Goal: Communication & Community: Answer question/provide support

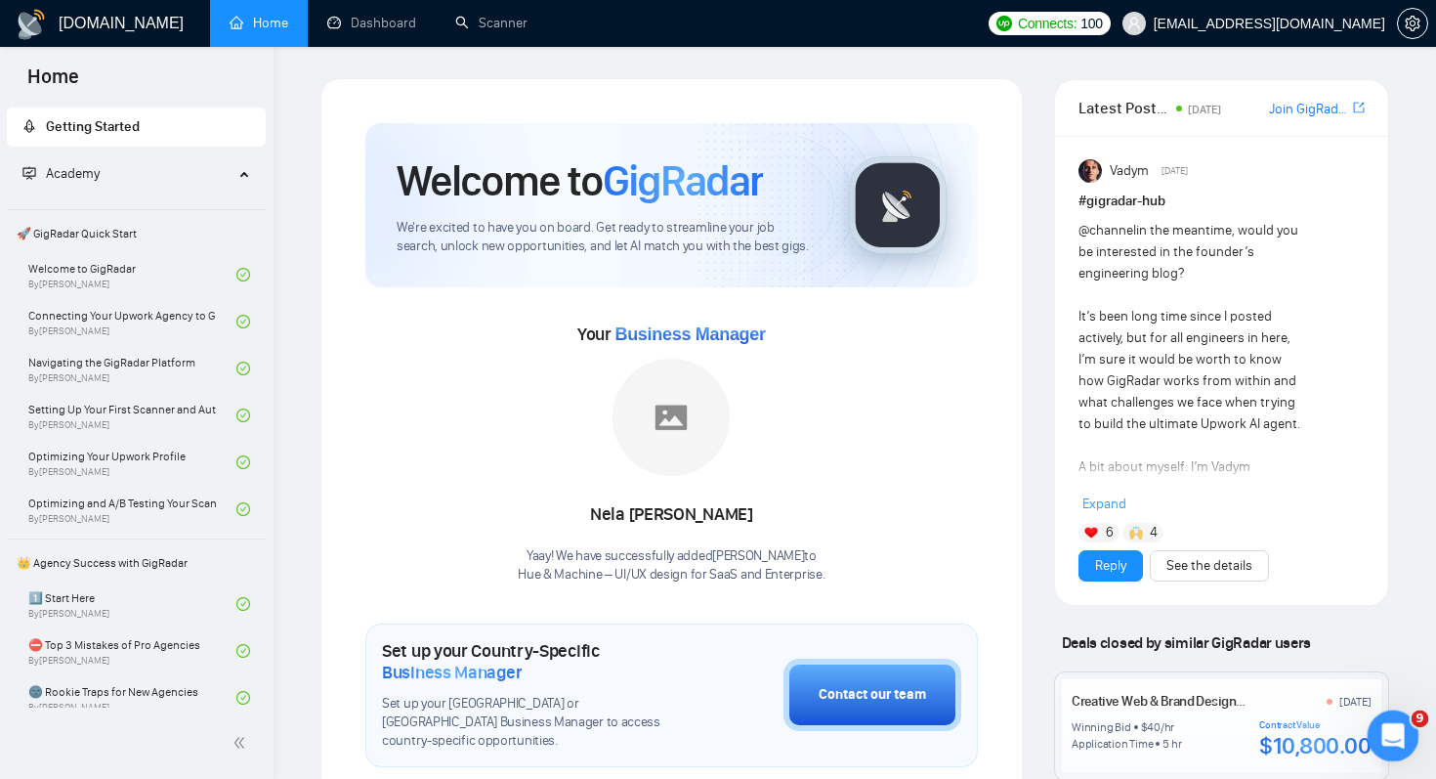
click at [1383, 732] on icon "Open Intercom Messenger" at bounding box center [1390, 733] width 32 height 32
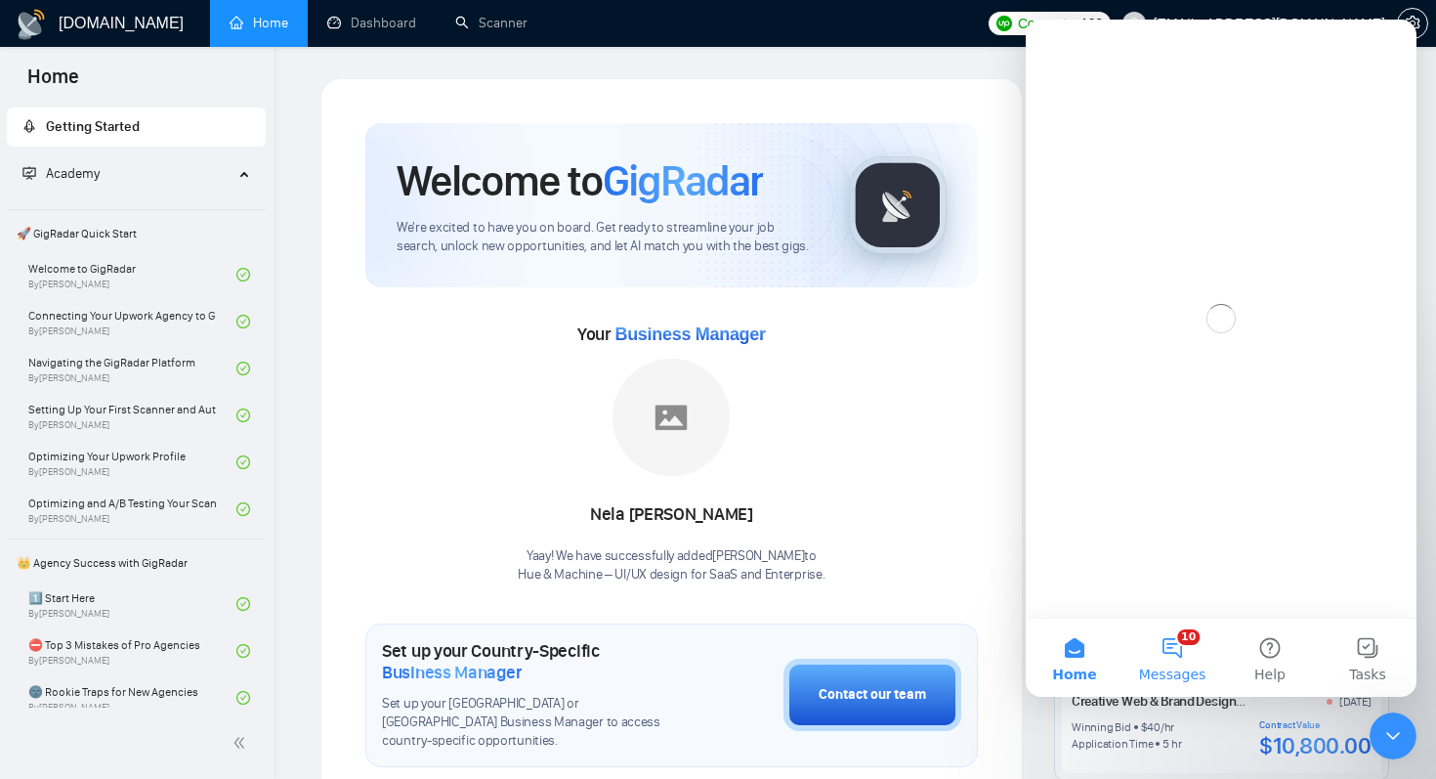
click at [1170, 667] on span "Messages" at bounding box center [1172, 674] width 67 height 14
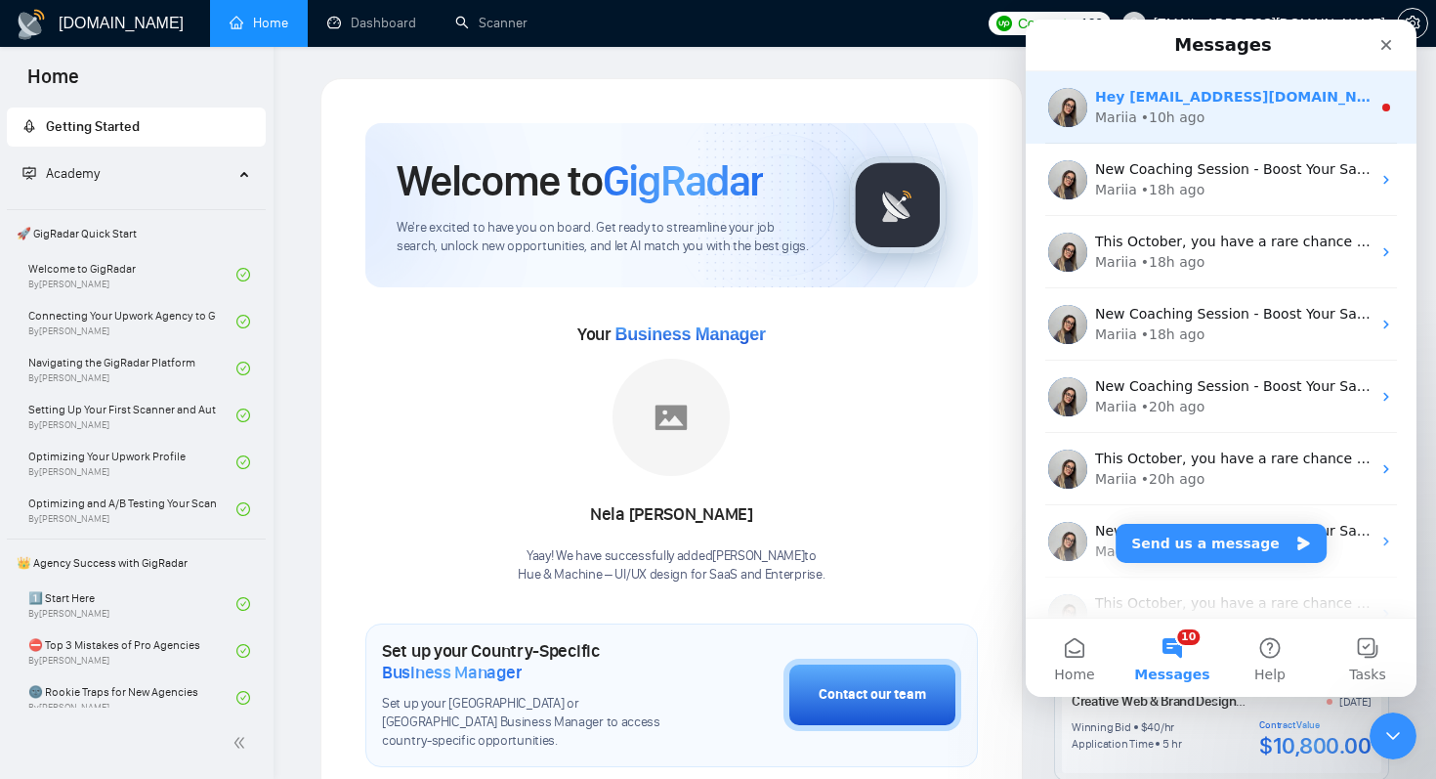
click at [1237, 125] on div "Mariia • 10h ago" at bounding box center [1232, 117] width 275 height 21
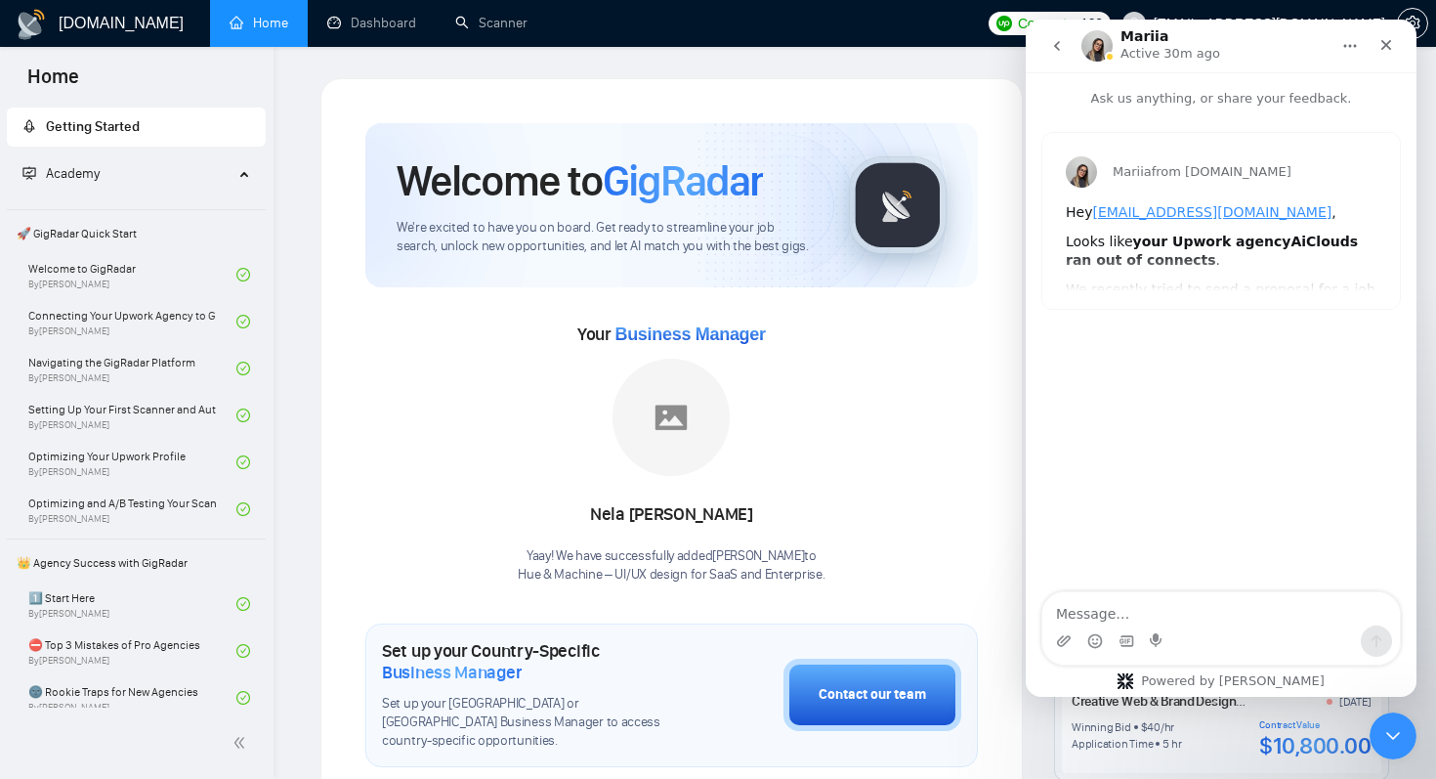
click at [1055, 50] on icon "go back" at bounding box center [1057, 46] width 16 height 16
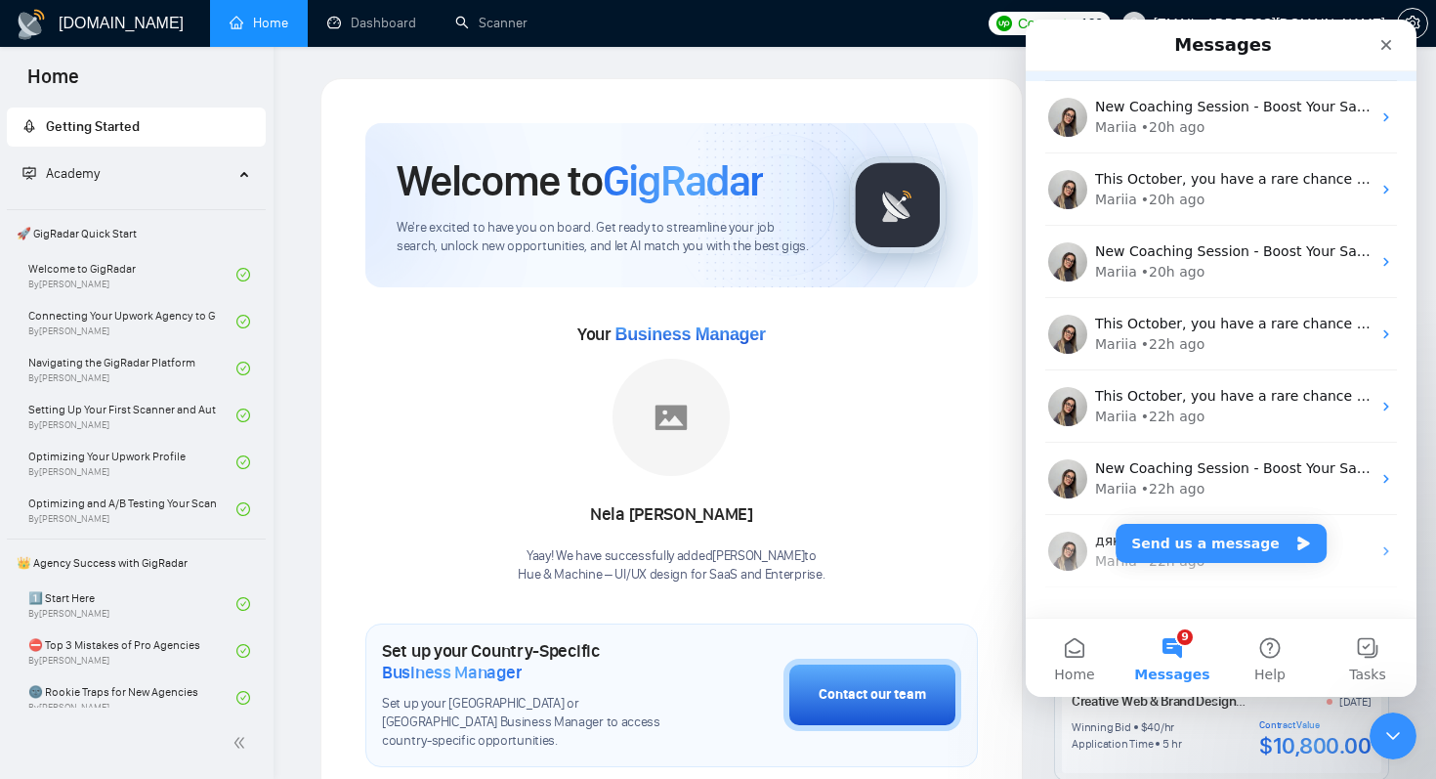
scroll to position [327, 0]
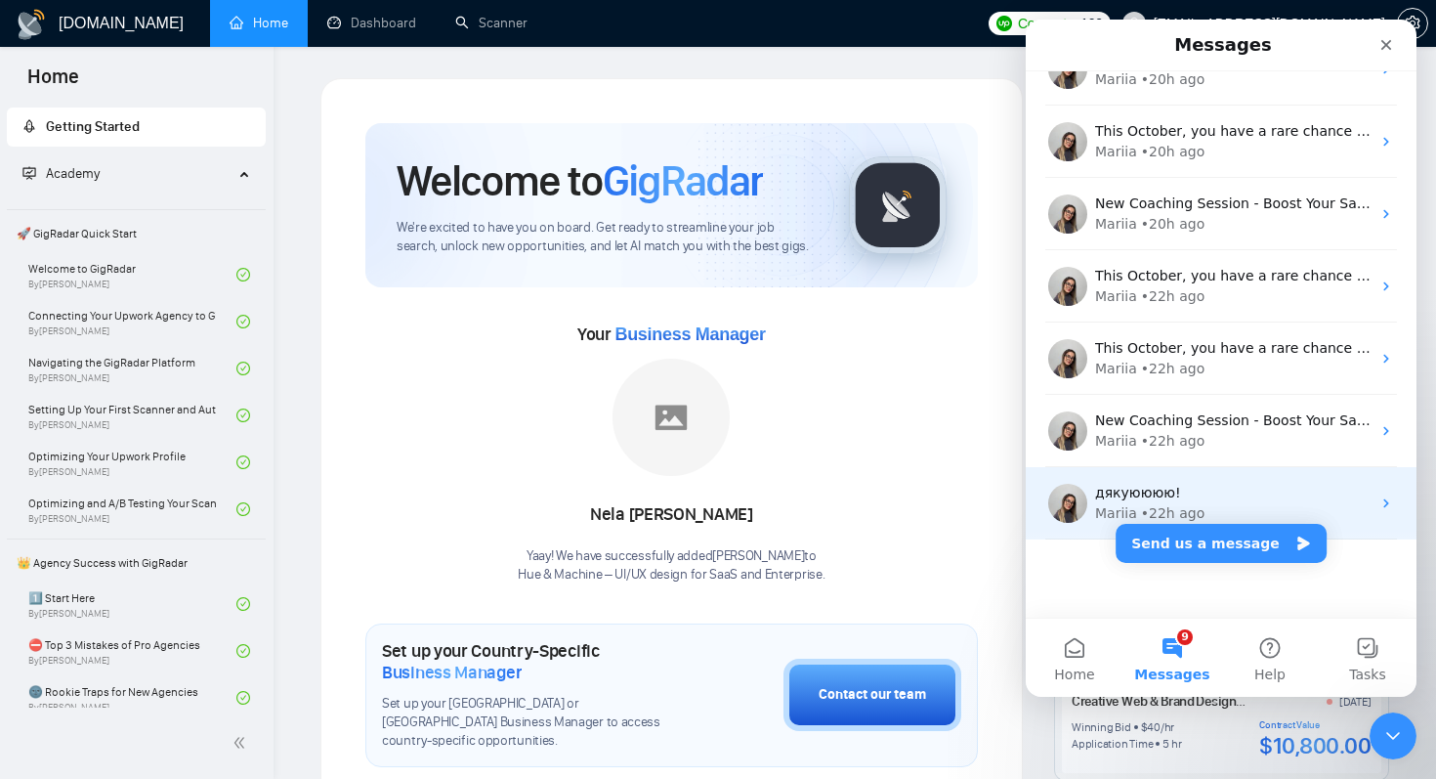
click at [1273, 485] on div "дякуюююю!" at bounding box center [1232, 493] width 275 height 21
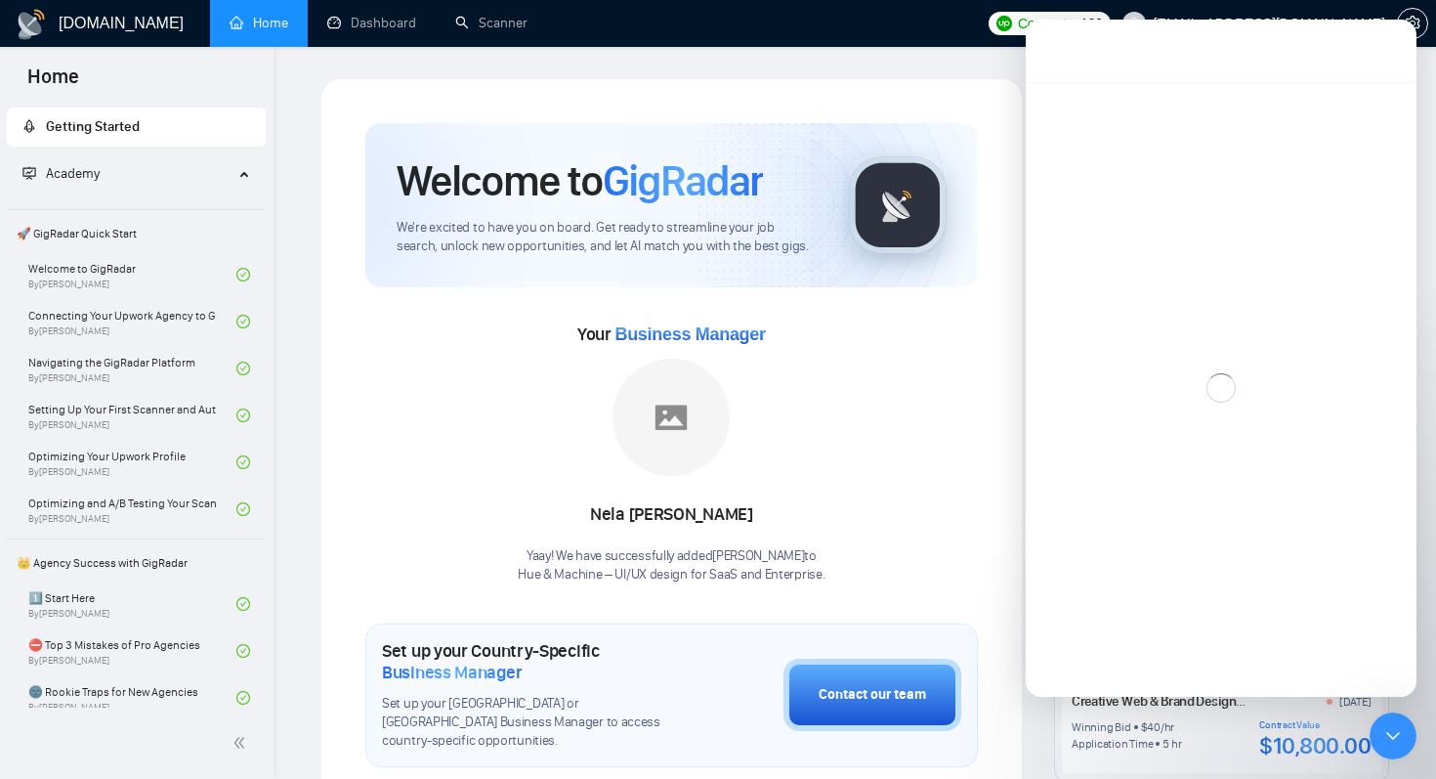
scroll to position [248, 0]
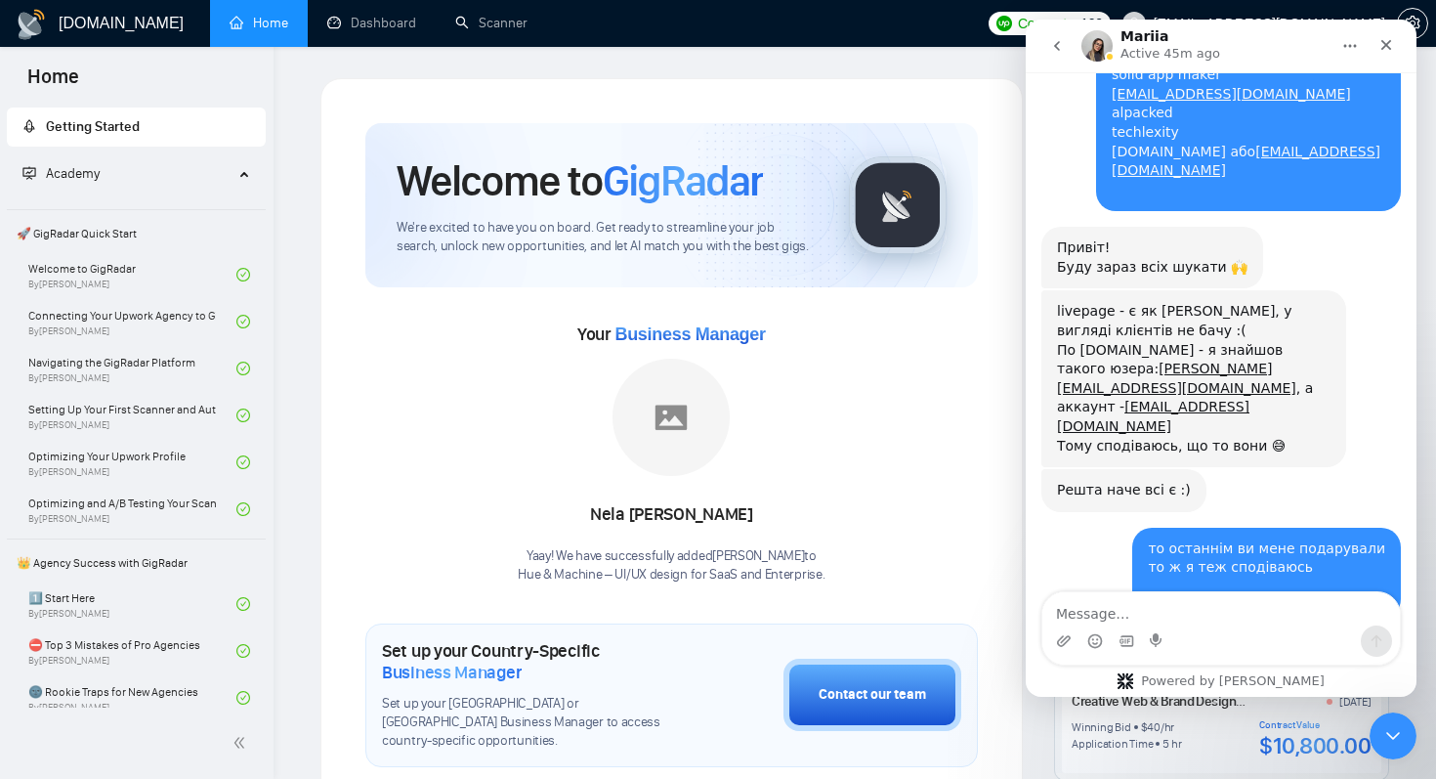
click at [1150, 617] on textarea "Message…" at bounding box center [1221, 608] width 358 height 33
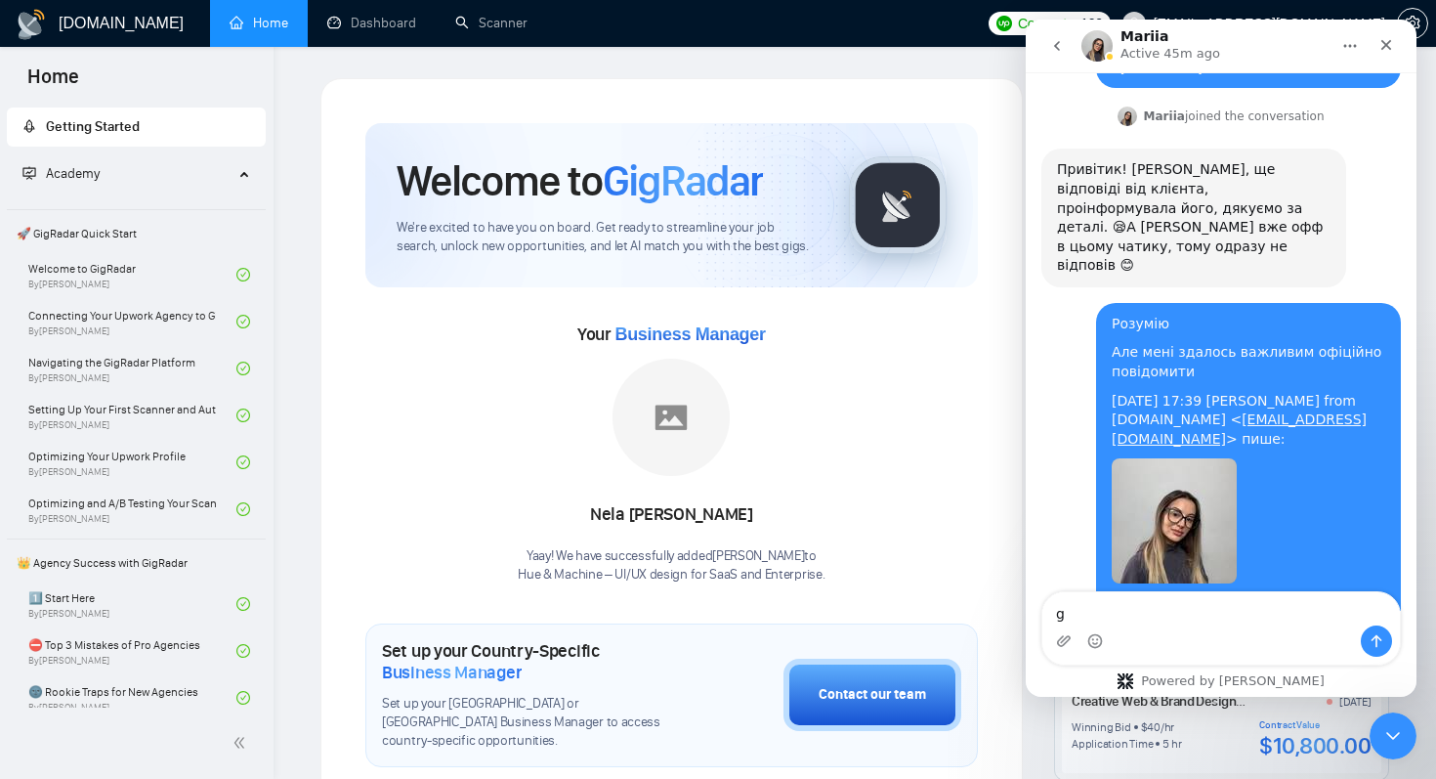
scroll to position [20836, 0]
type textarea "g"
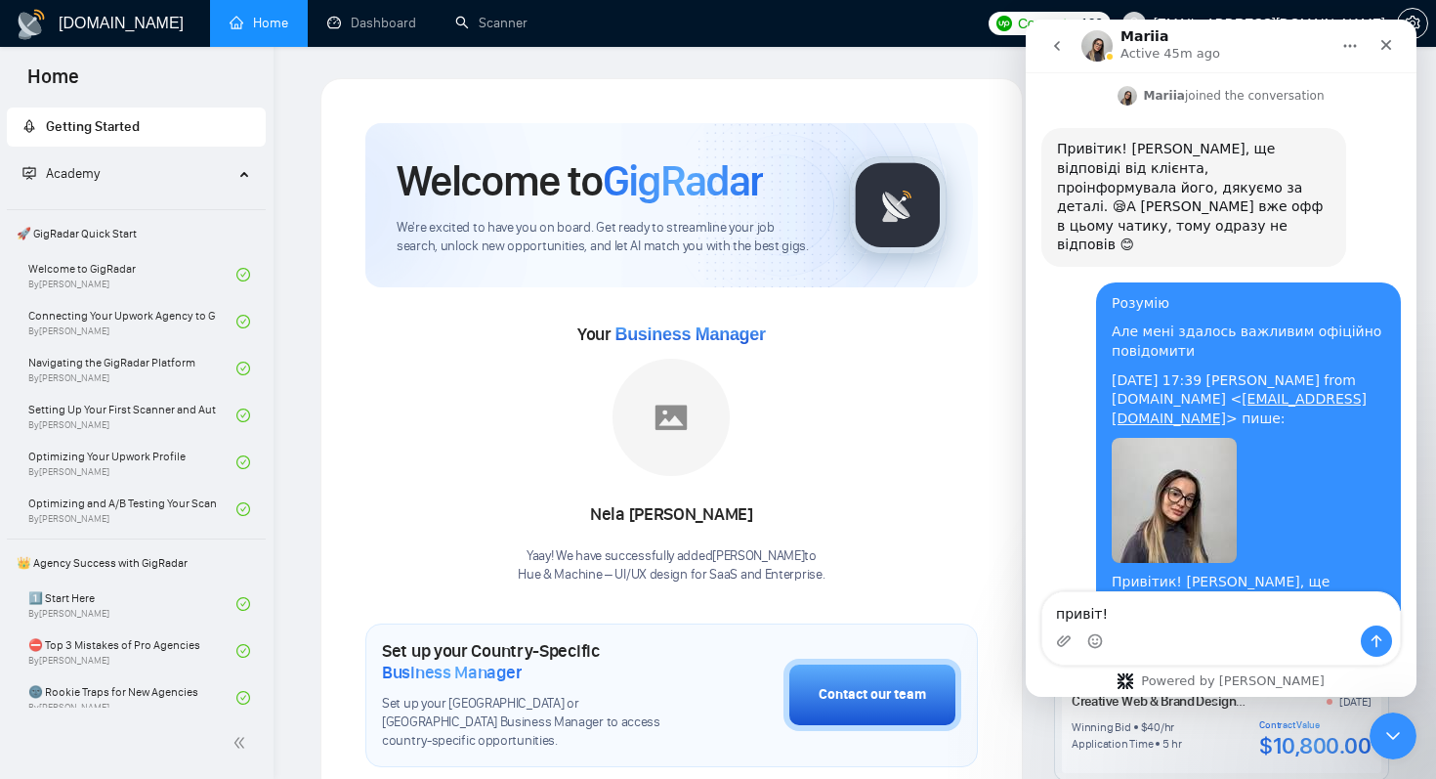
scroll to position [20837, 0]
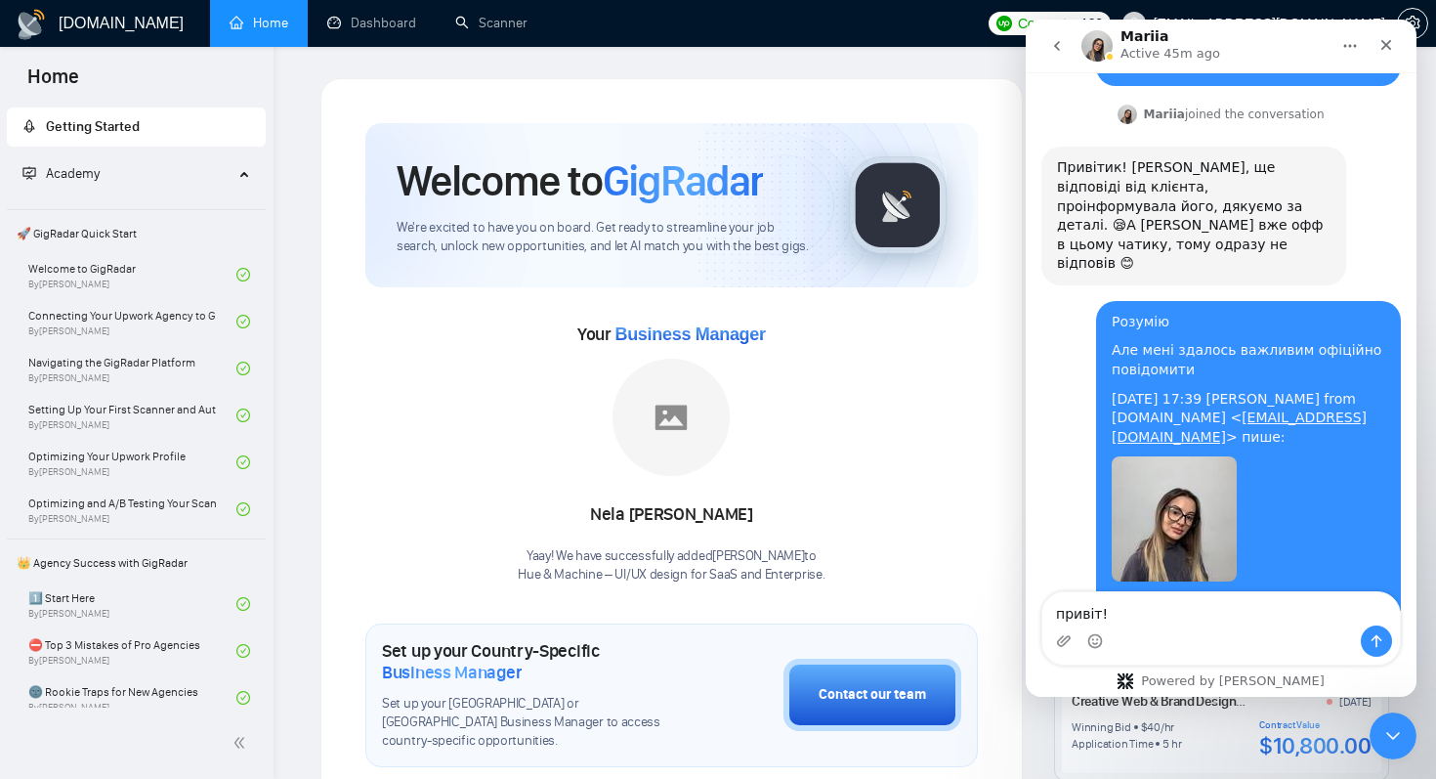
drag, startPoint x: 1257, startPoint y: 314, endPoint x: 1426, endPoint y: 320, distance: 169.1
click at [1416, 320] on html "Mariia Active 45m ago July 21 Hey there! 👋 How can I assist you today? 😊 AI Ass…" at bounding box center [1221, 358] width 391 height 677
copy div "requestum trevor@vendlab.com"
click at [1127, 618] on textarea "привіт!" at bounding box center [1221, 608] width 358 height 33
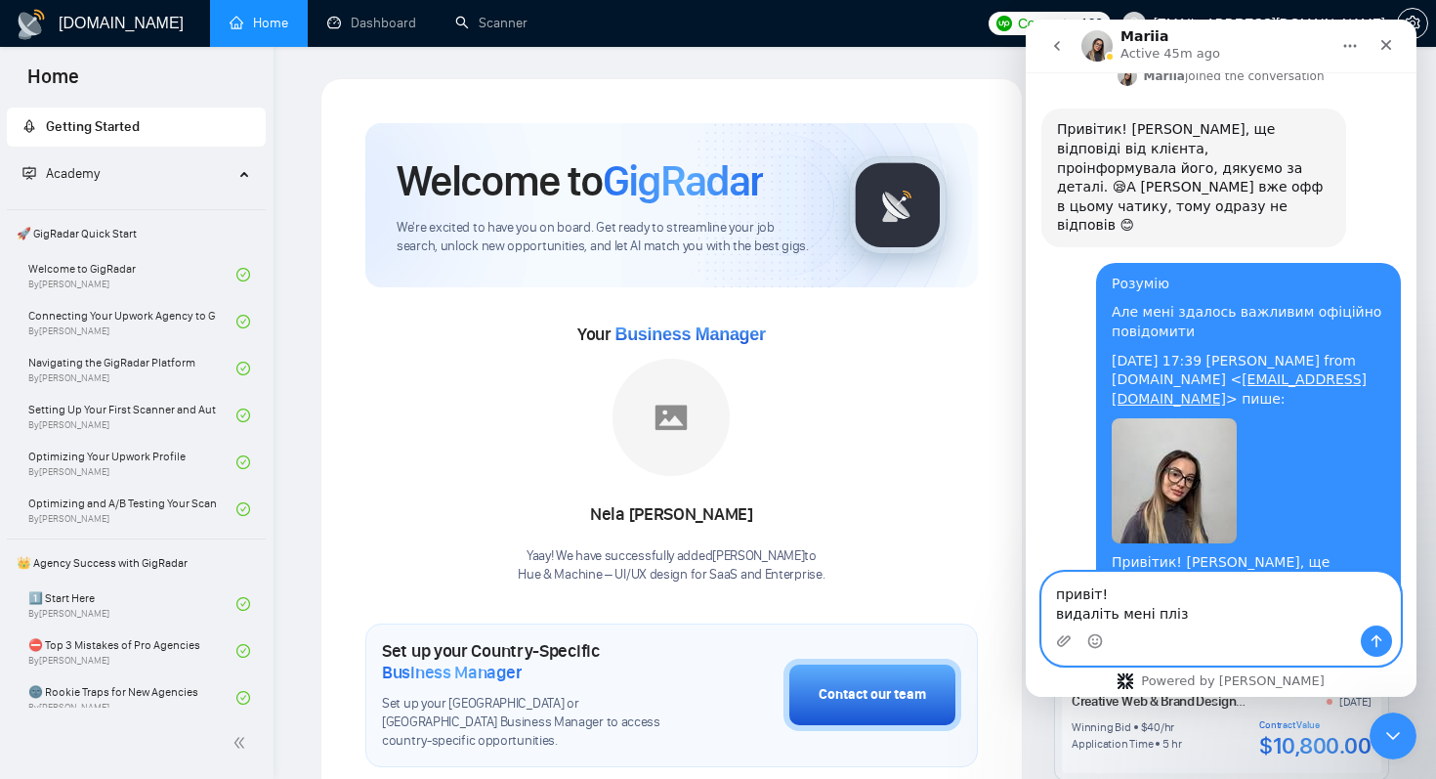
paste textarea "requestum trevor@vendlab.com"
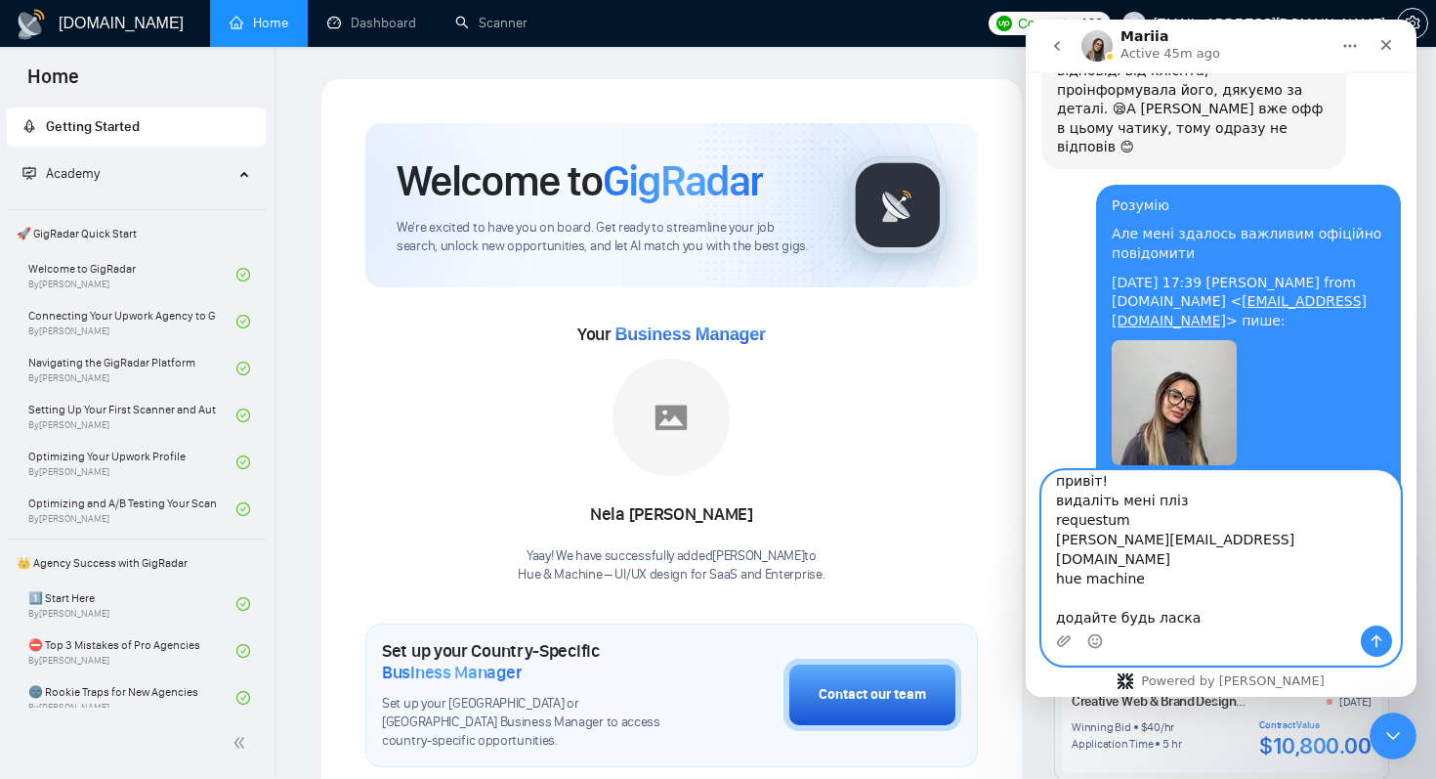
scroll to position [20957, 0]
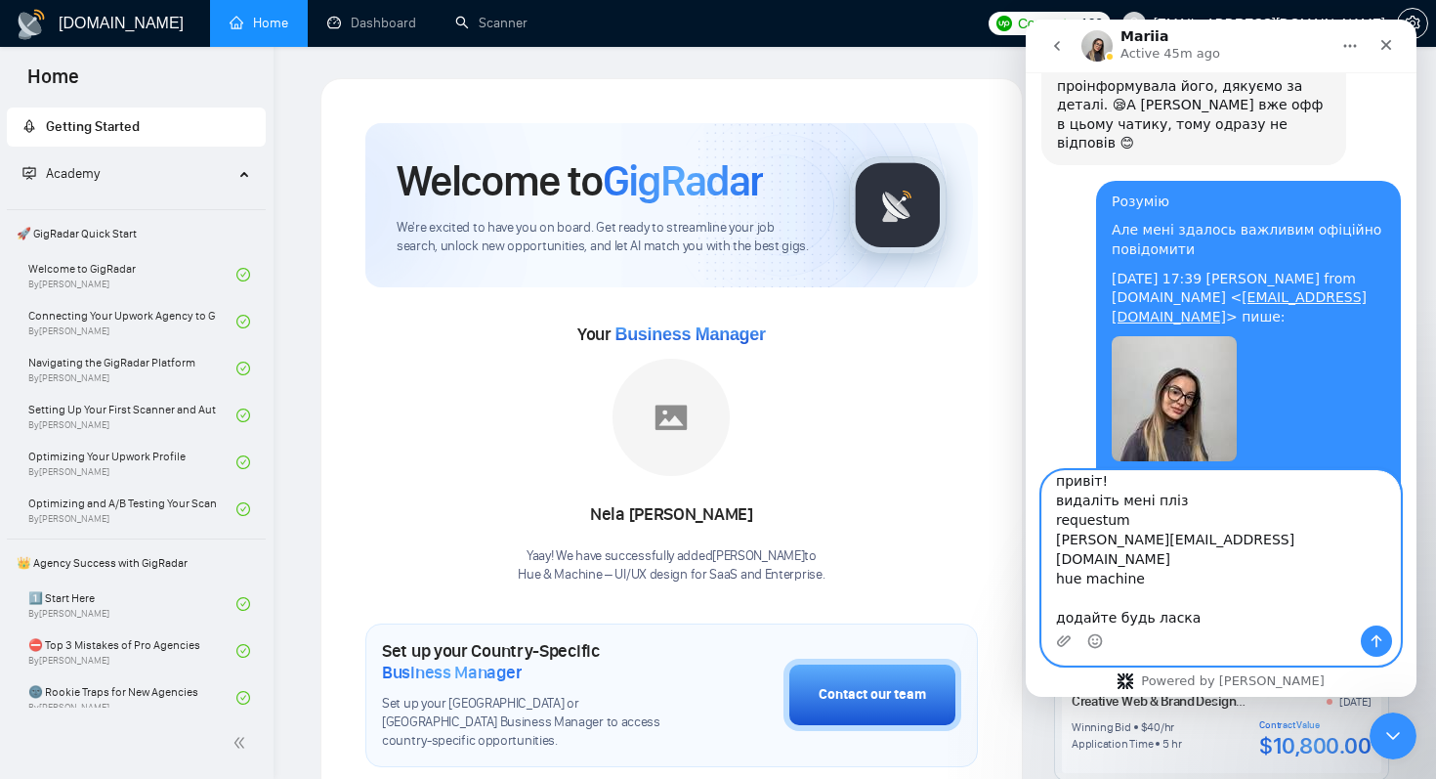
paste textarea "wesoftyou"
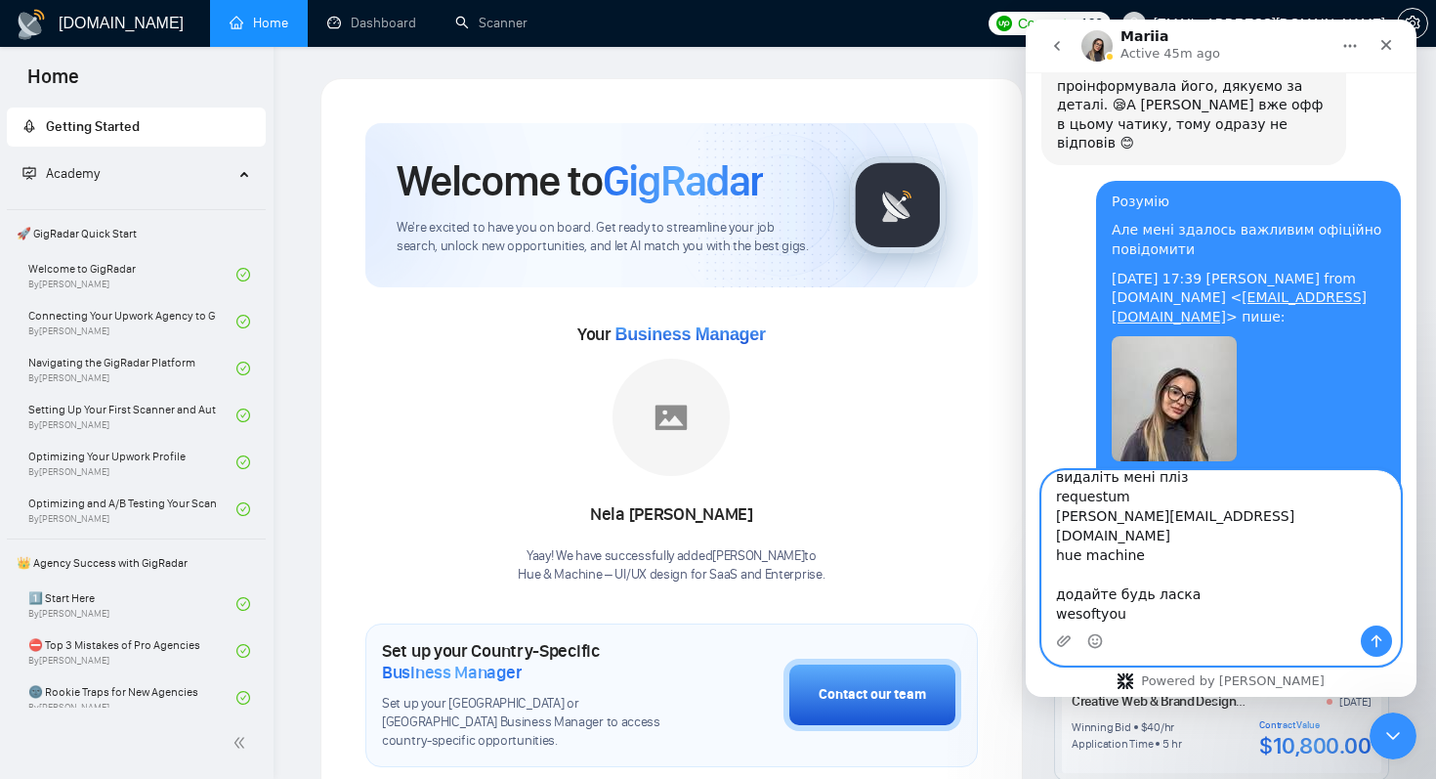
scroll to position [51, 0]
type textarea "привіт! видаліть мені пліз requestum trevor@vendlab.com hue machine додайте буд…"
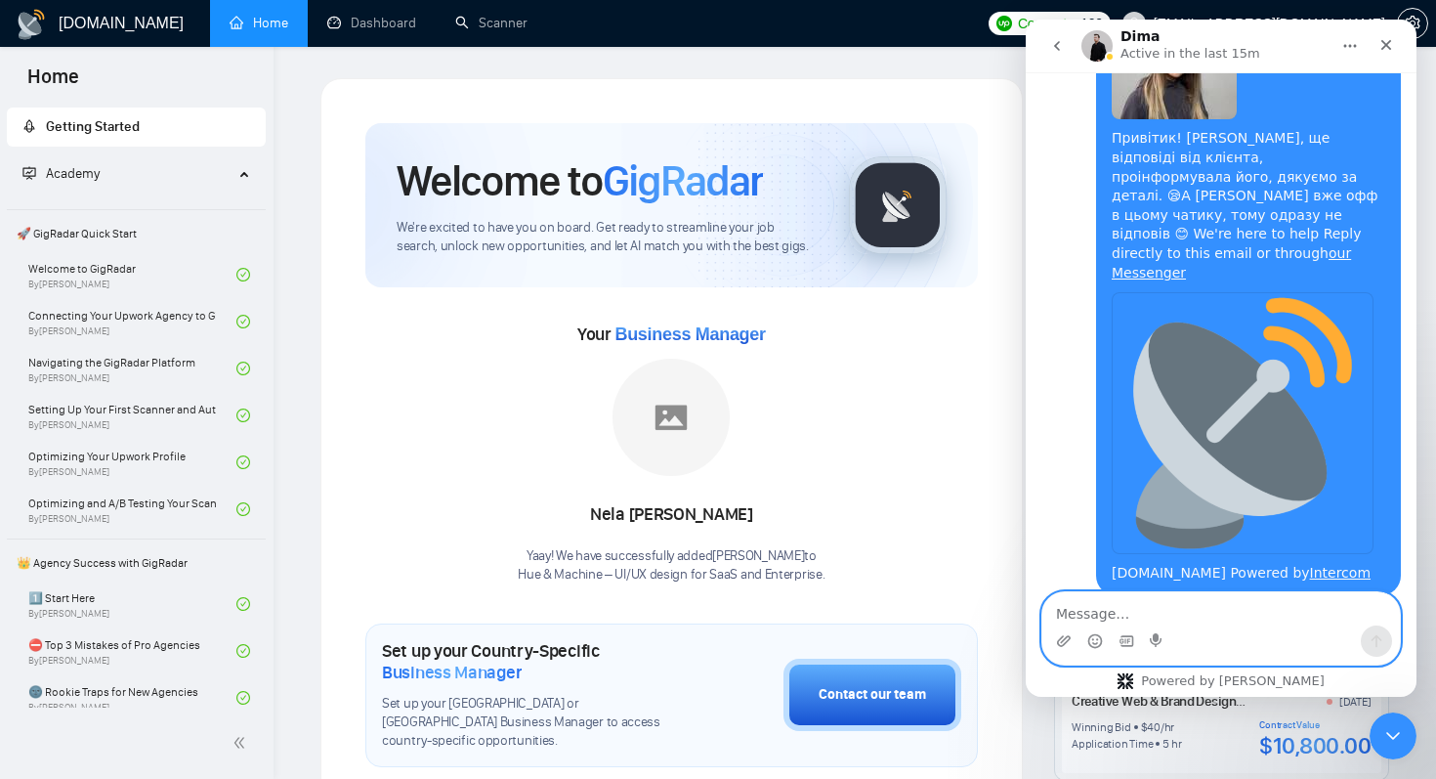
scroll to position [21390, 0]
click at [1202, 606] on textarea "Message…" at bounding box center [1221, 608] width 358 height 33
type textarea "о) ну хоч комусь згодиться)"
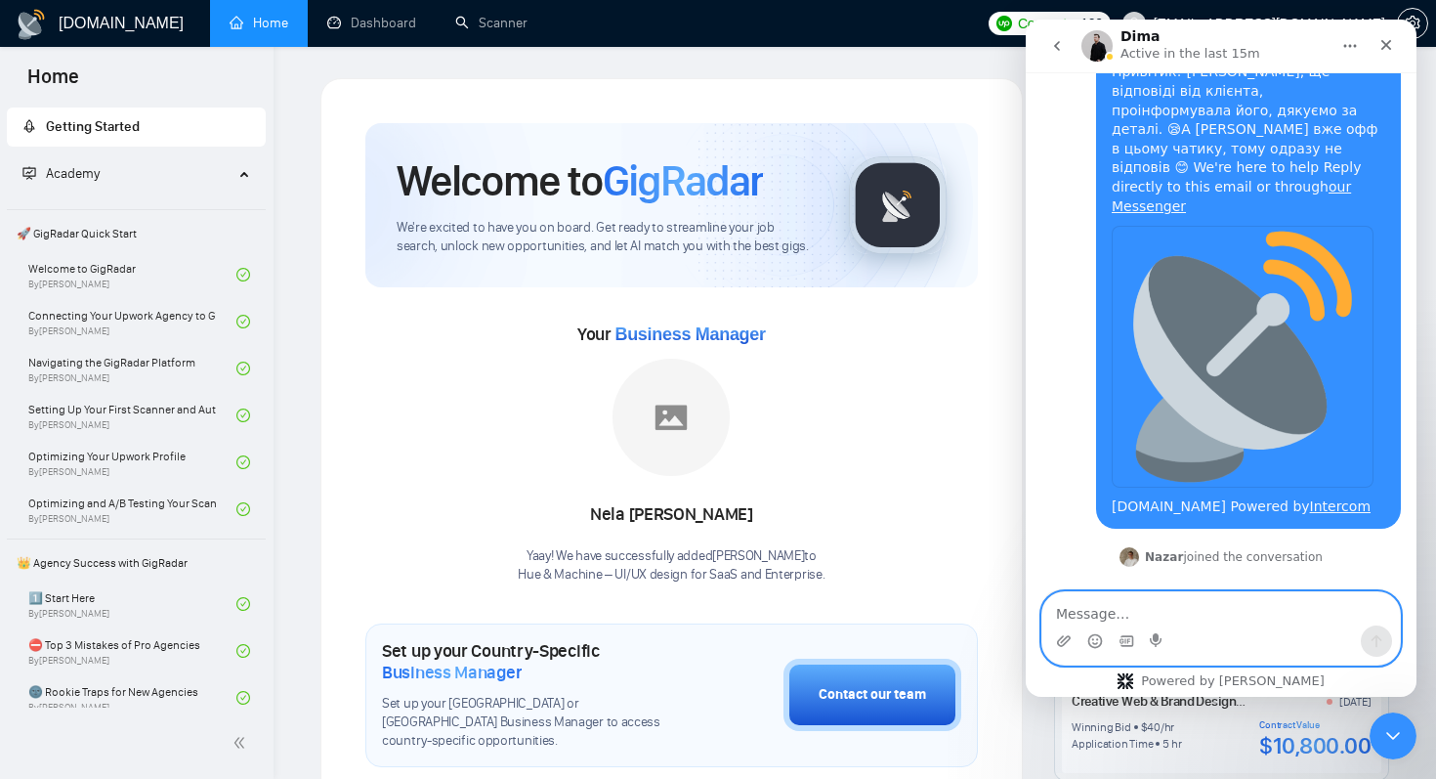
scroll to position [21455, 0]
click at [1401, 730] on icon "Close Intercom Messenger" at bounding box center [1389, 732] width 23 height 23
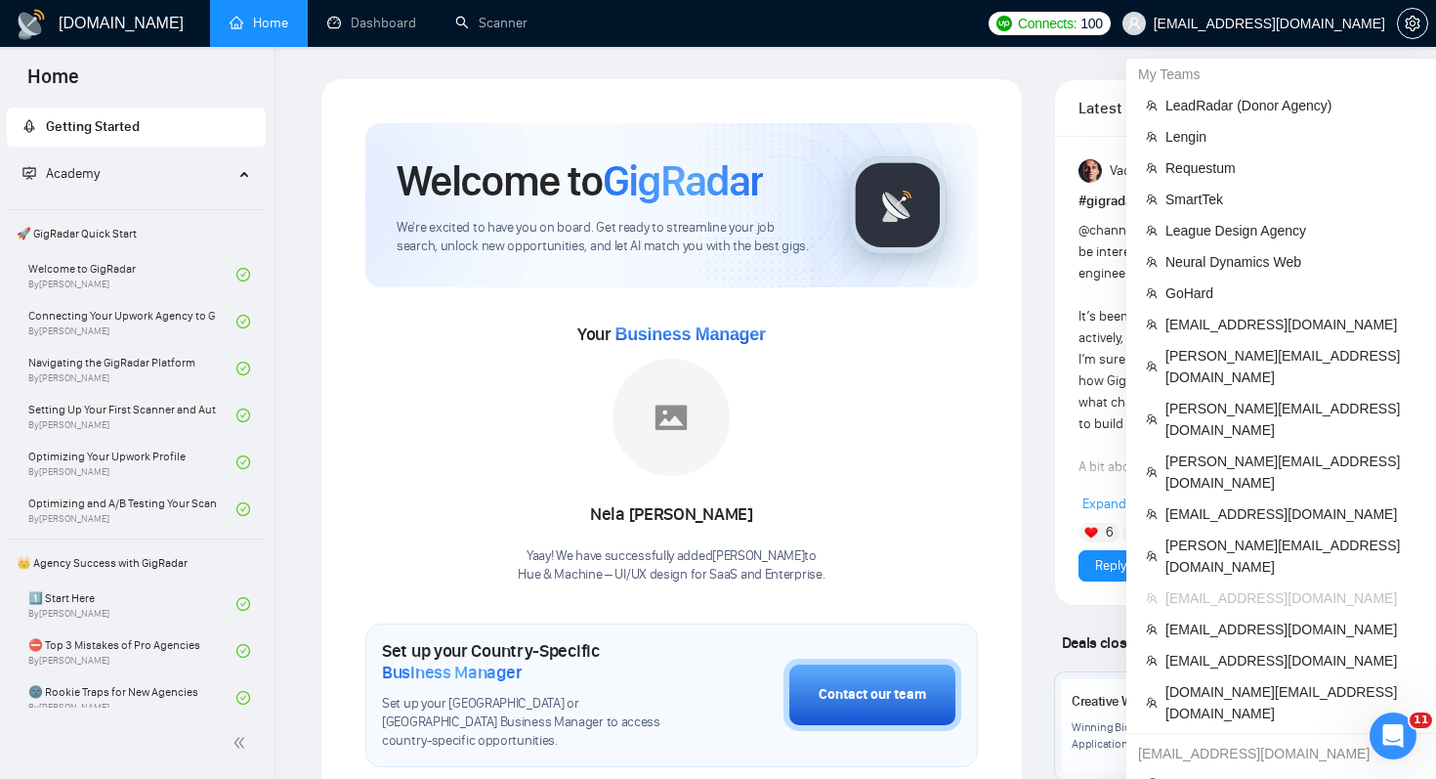
scroll to position [21531, 0]
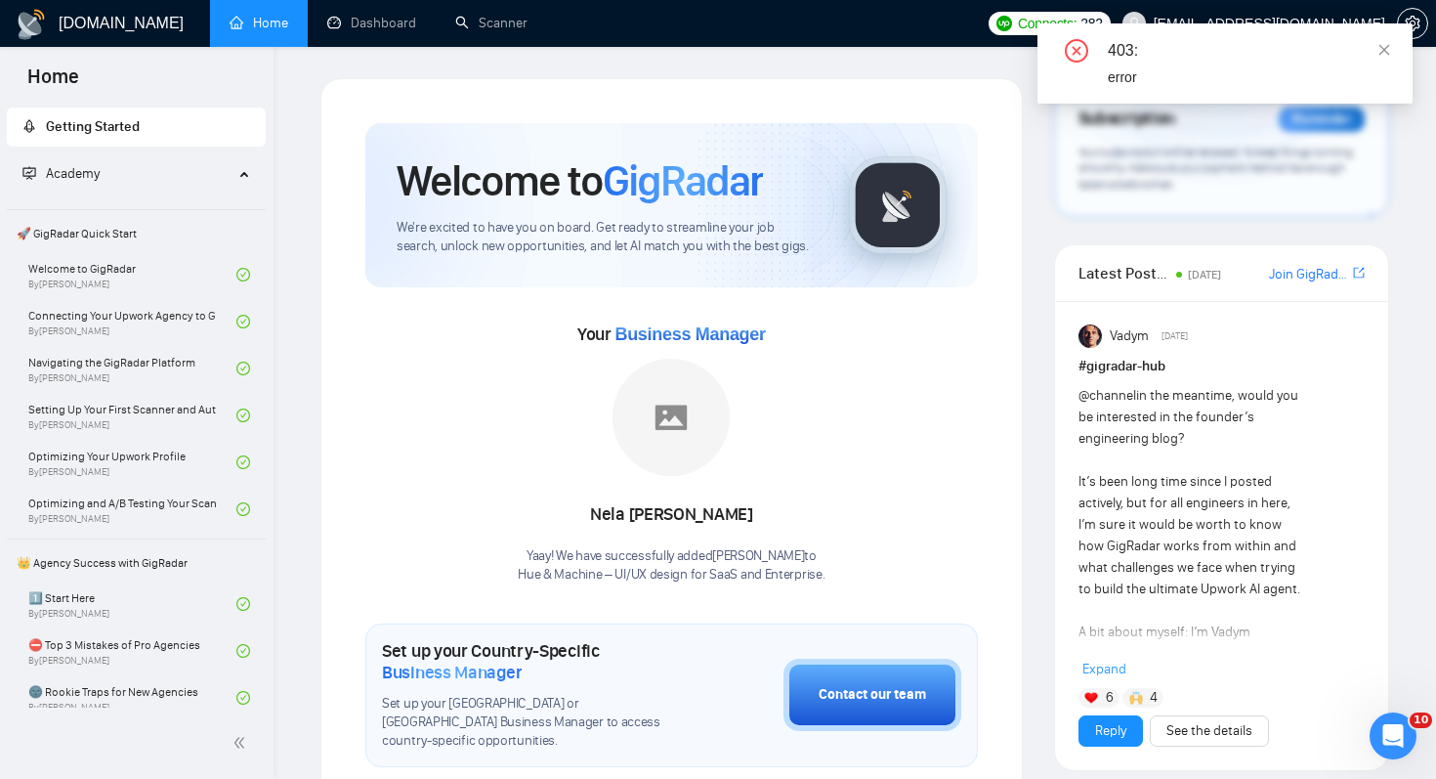
click at [1382, 61] on div "403:" at bounding box center [1248, 50] width 281 height 23
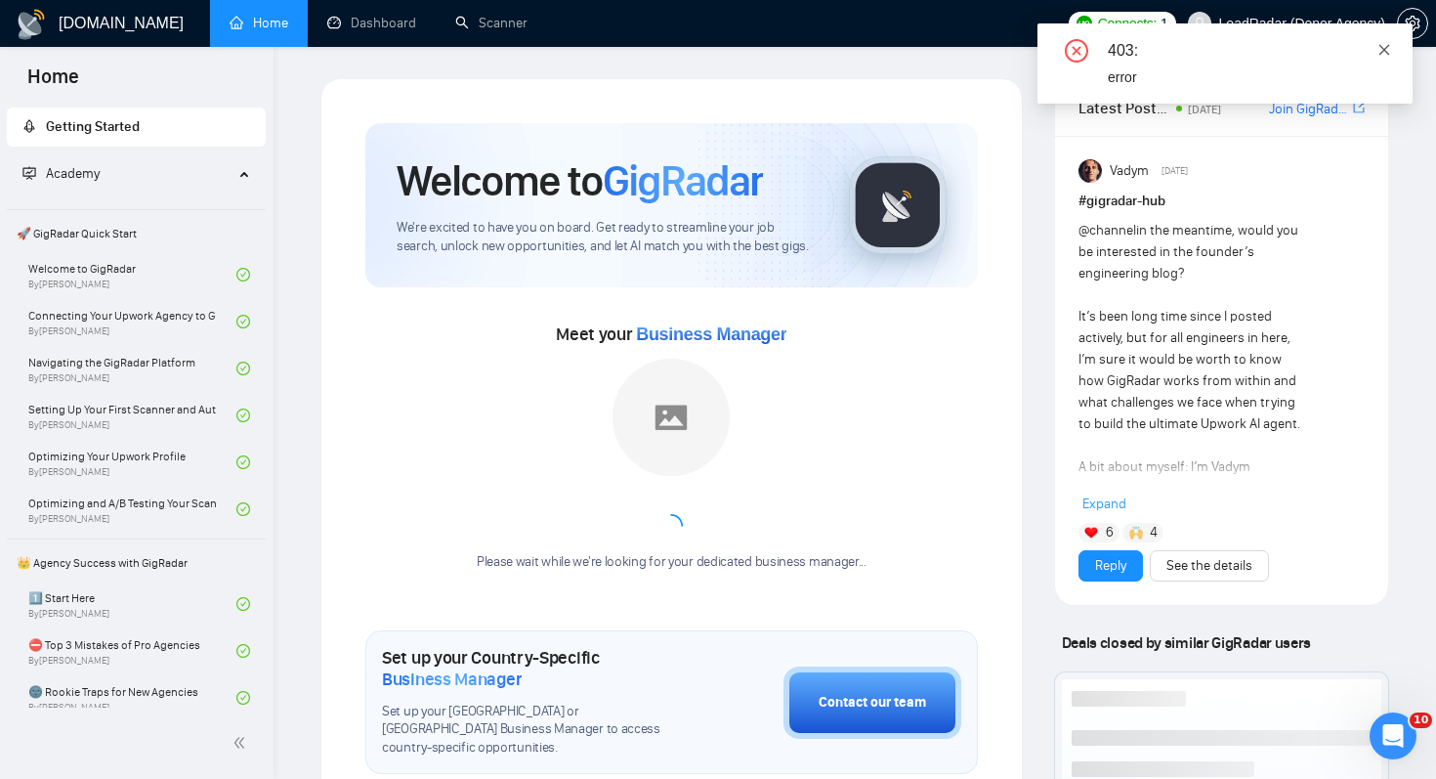
click at [1388, 48] on icon "close" at bounding box center [1384, 50] width 14 height 14
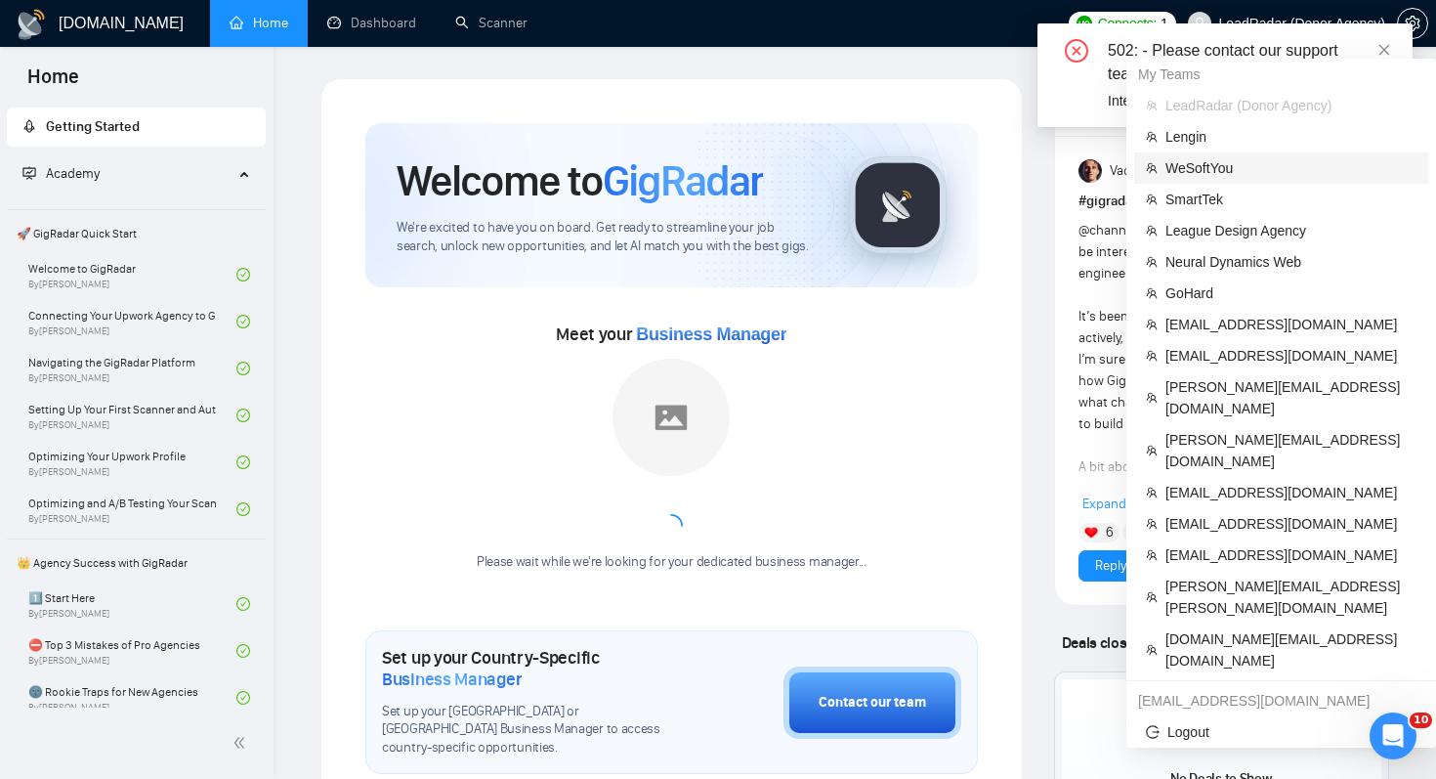
click at [1255, 173] on span "WeSoftYou" at bounding box center [1290, 167] width 251 height 21
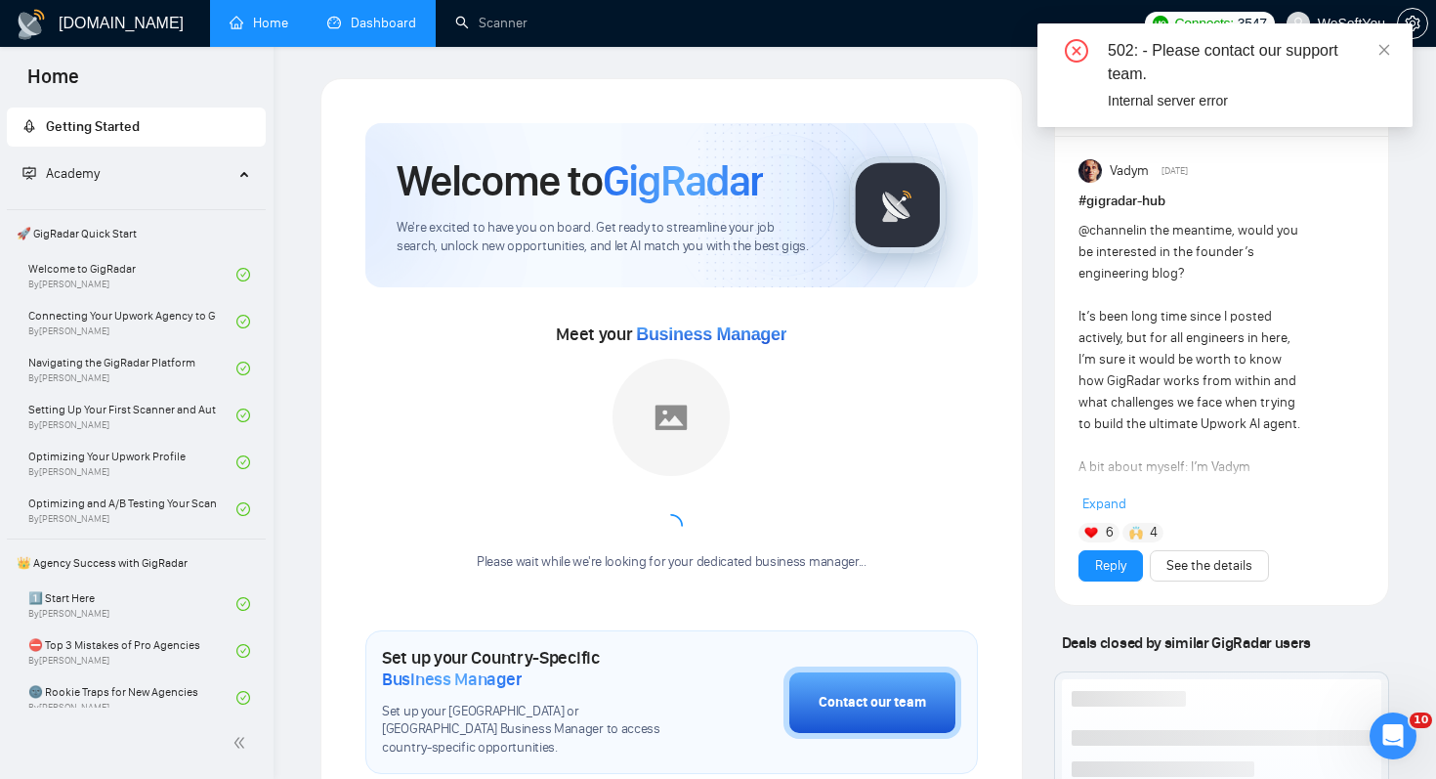
click at [413, 24] on link "Dashboard" at bounding box center [371, 23] width 89 height 17
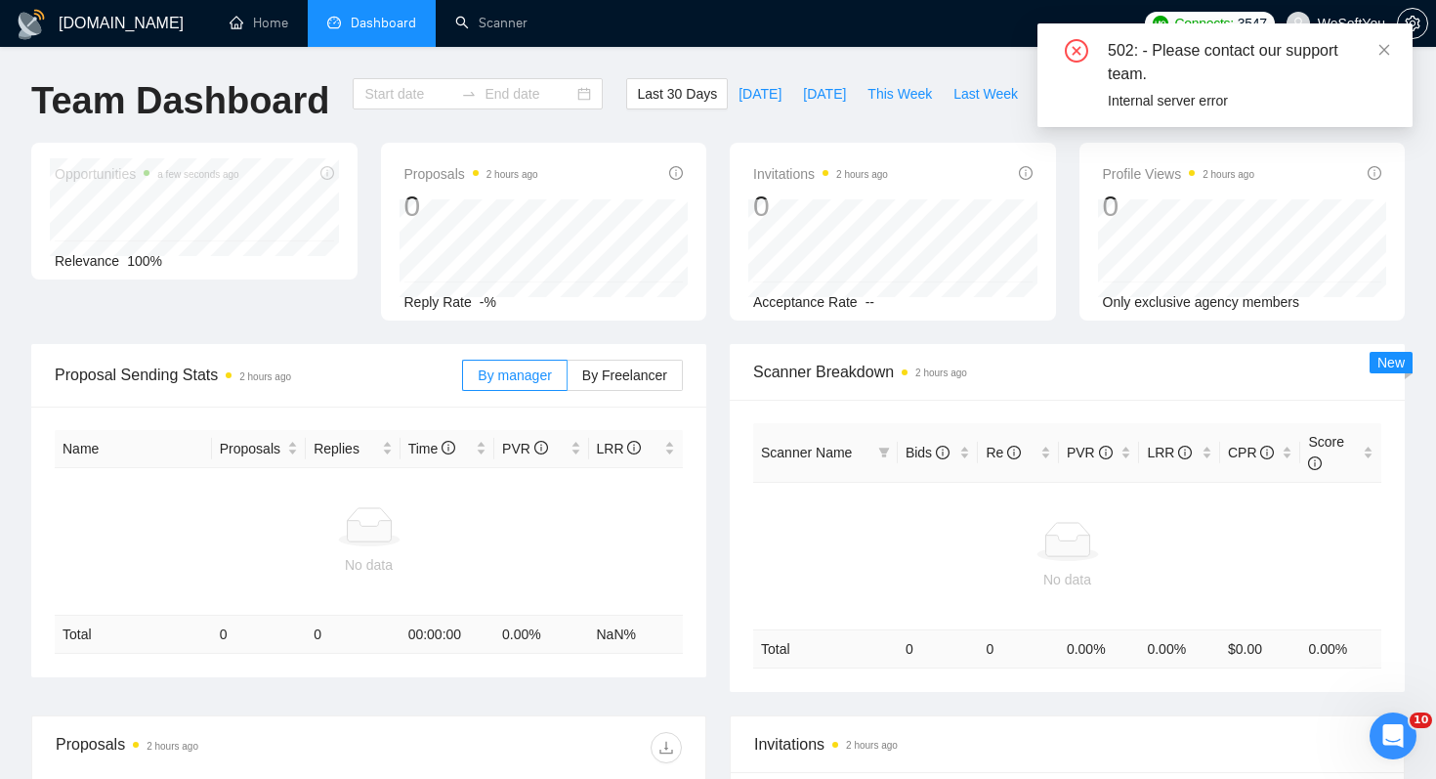
type input "[DATE]"
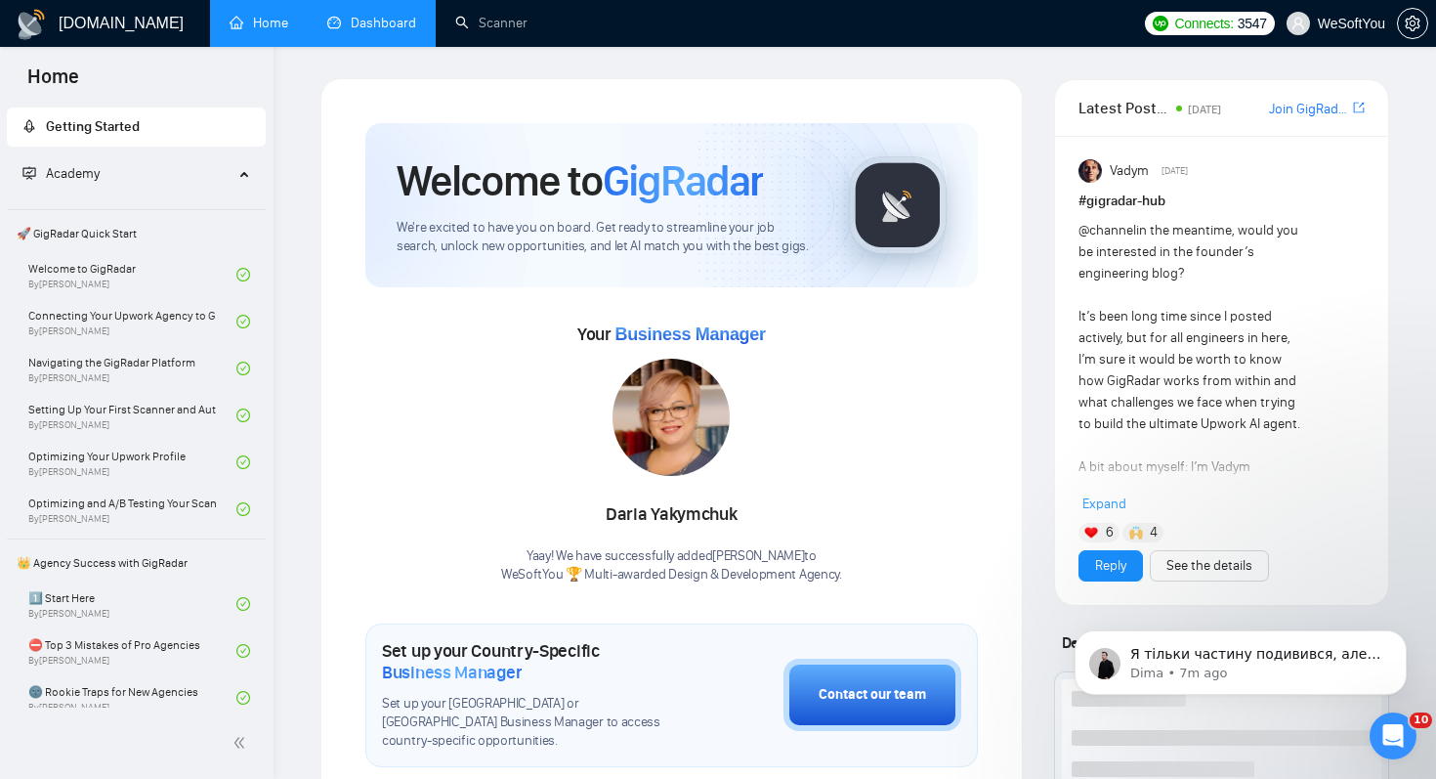
click at [378, 28] on link "Dashboard" at bounding box center [371, 23] width 89 height 17
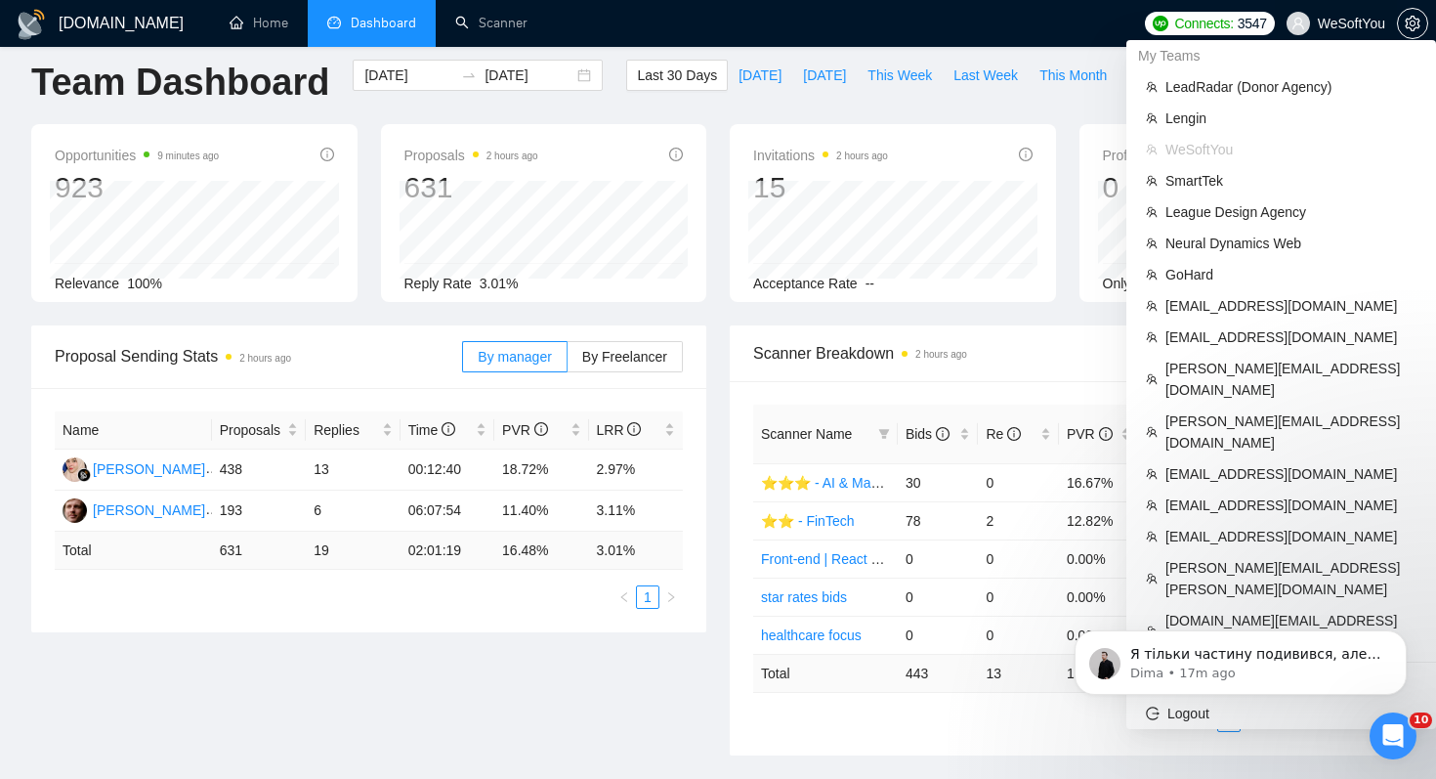
scroll to position [22, 0]
